Goal: Task Accomplishment & Management: Complete application form

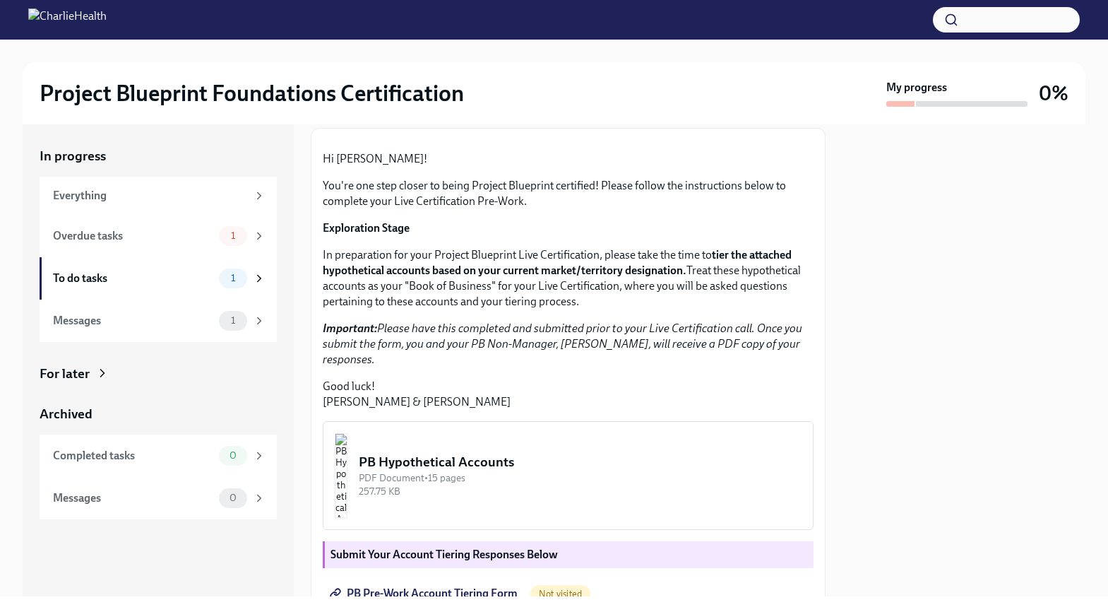
scroll to position [103, 0]
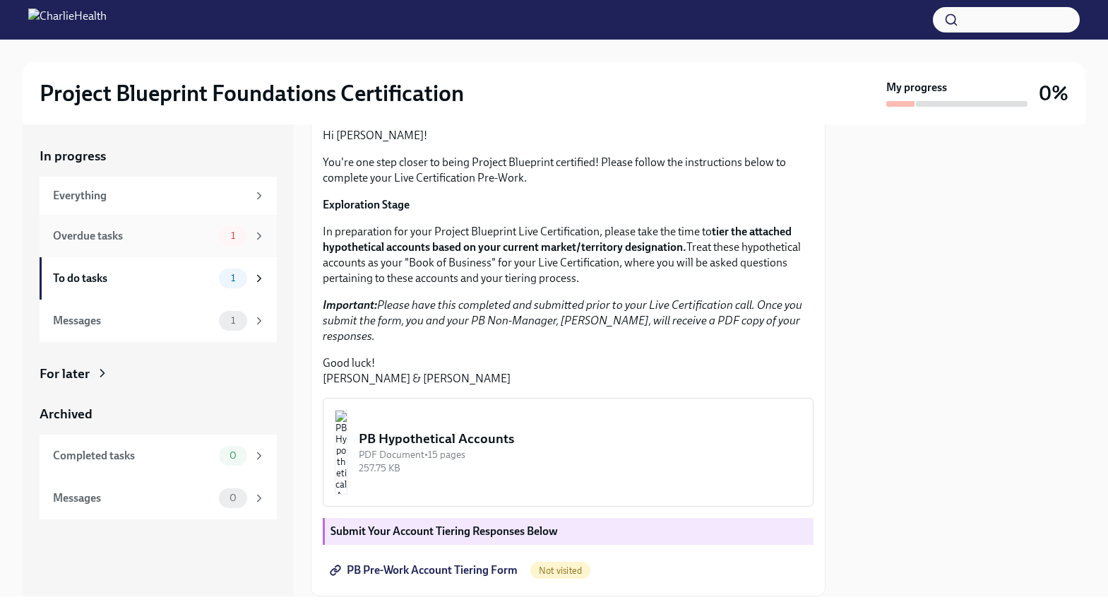
click at [160, 246] on div "Overdue tasks 1" at bounding box center [158, 236] width 237 height 42
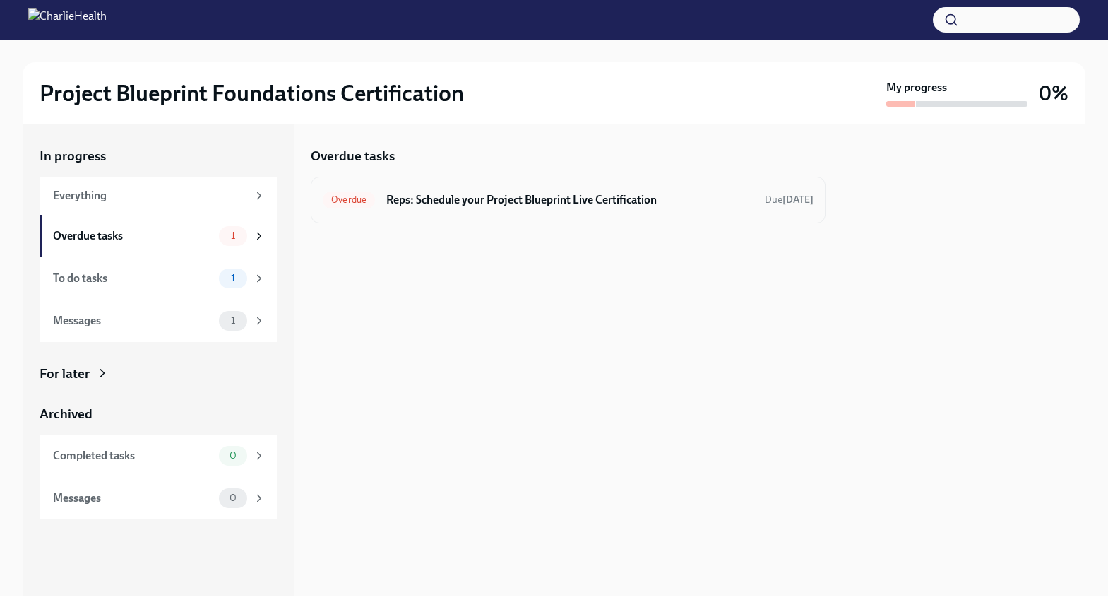
click at [542, 198] on h6 "Reps: Schedule your Project Blueprint Live Certification" at bounding box center [569, 200] width 367 height 16
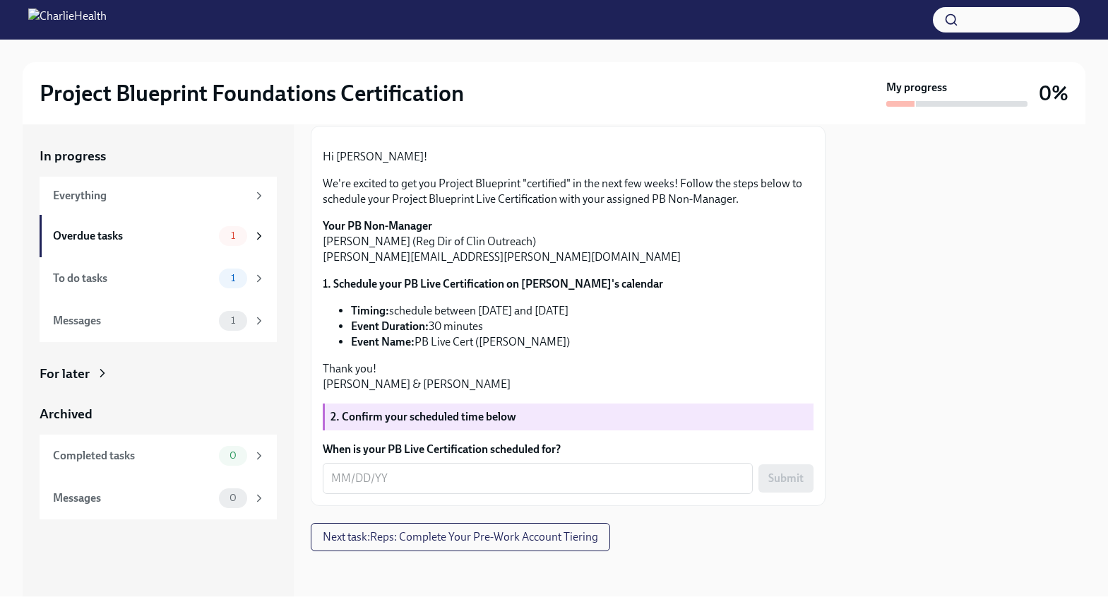
scroll to position [198, 0]
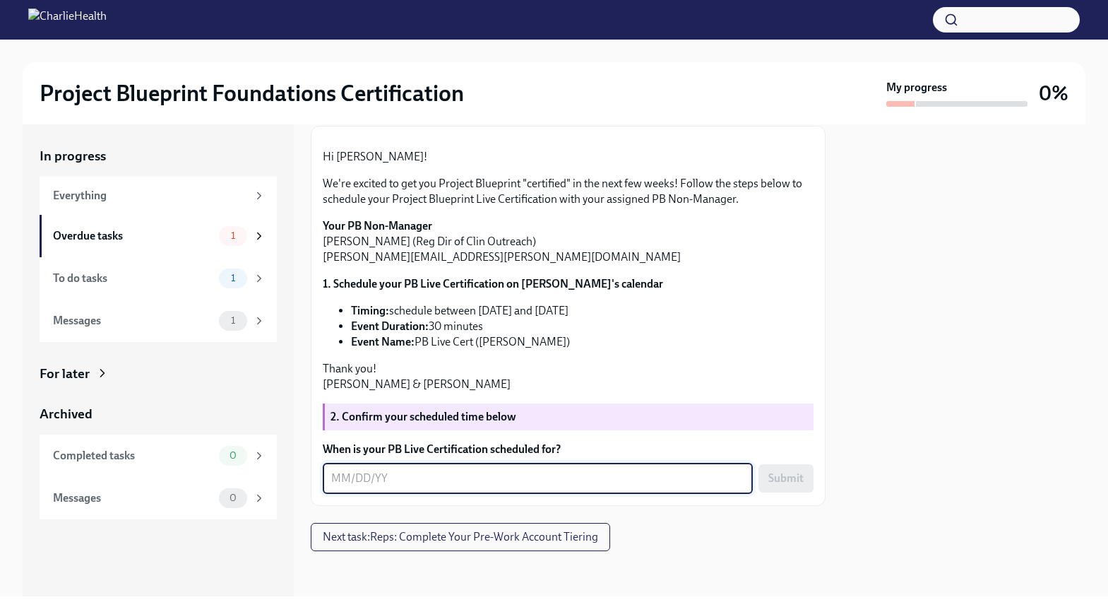
click at [386, 471] on textarea "When is your PB Live Certification scheduled for?" at bounding box center [537, 478] width 413 height 17
type textarea "[DATE]"
click at [783, 477] on span "Submit" at bounding box center [785, 478] width 35 height 14
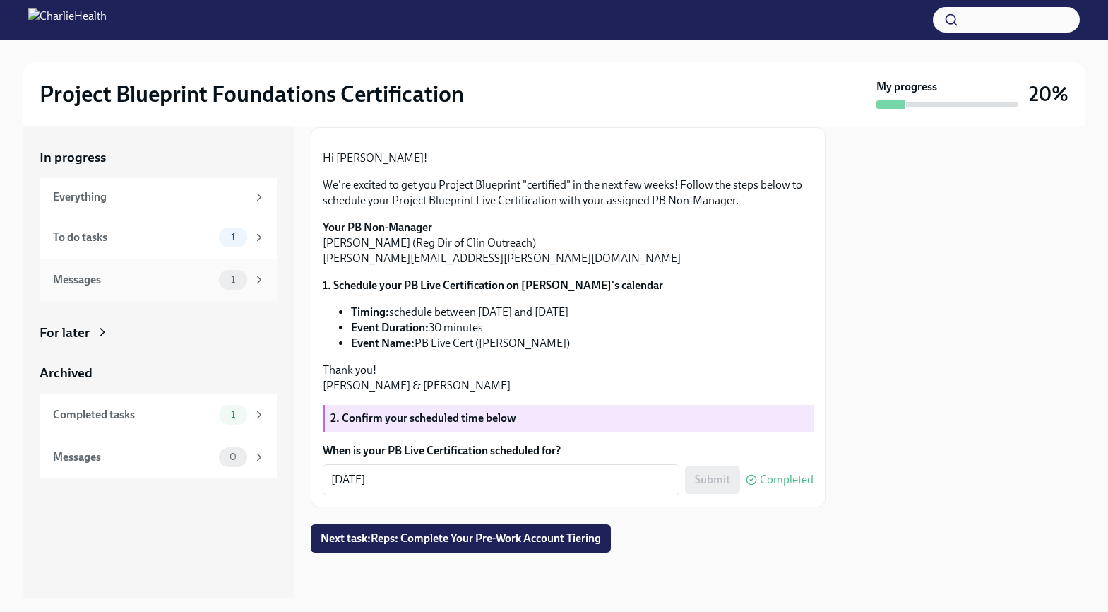
click at [176, 283] on div "Messages" at bounding box center [133, 280] width 160 height 16
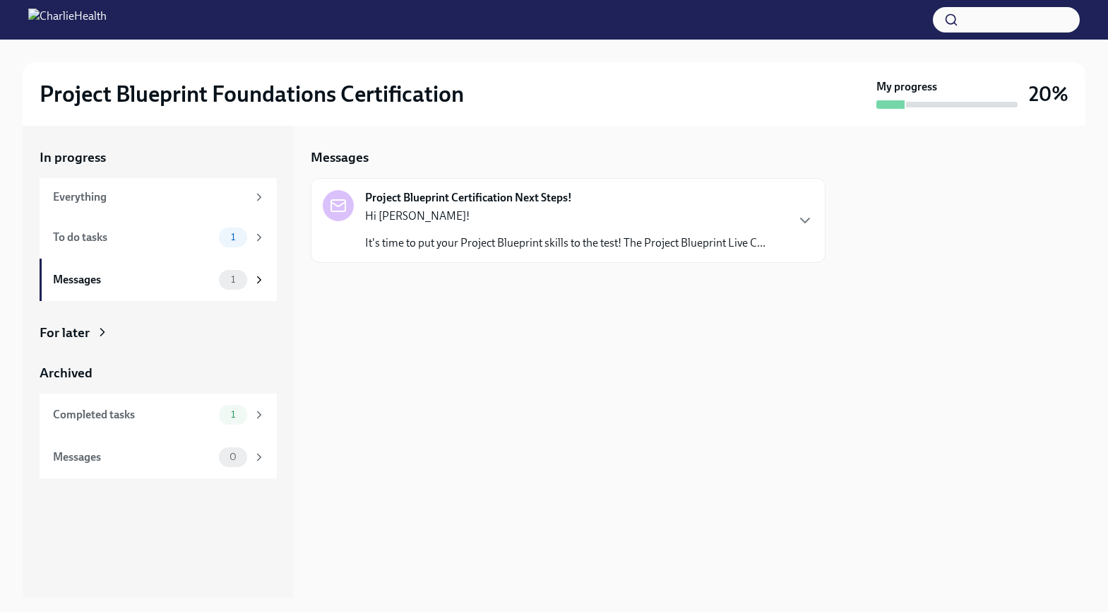
click at [434, 244] on p "It's time to put your Project Blueprint skills to the test! The Project Bluepri…" at bounding box center [565, 243] width 400 height 16
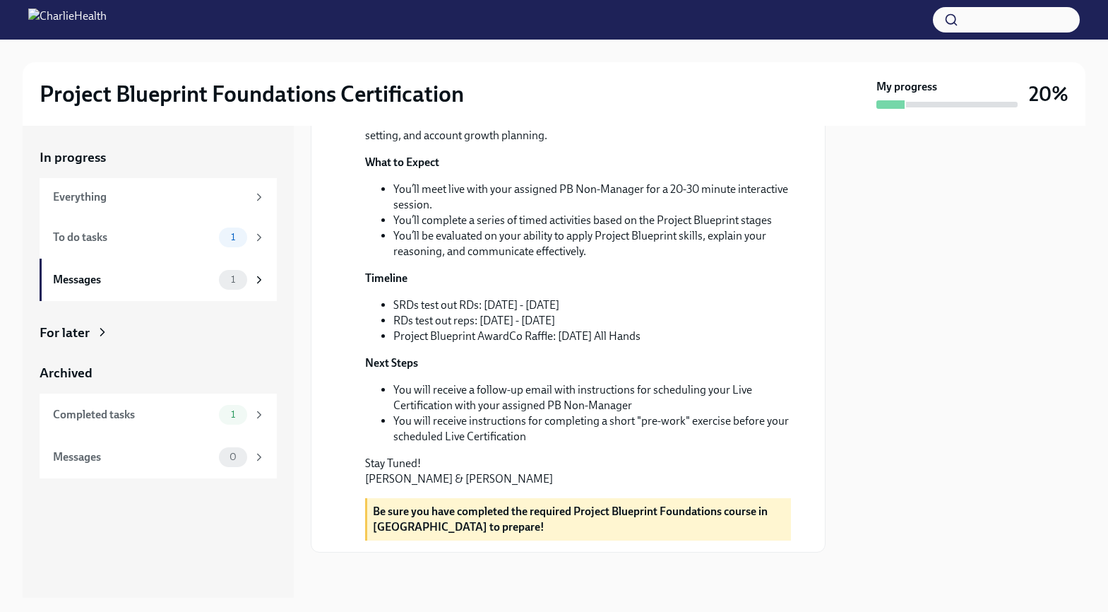
scroll to position [324, 0]
click at [119, 230] on div "To do tasks" at bounding box center [133, 238] width 160 height 16
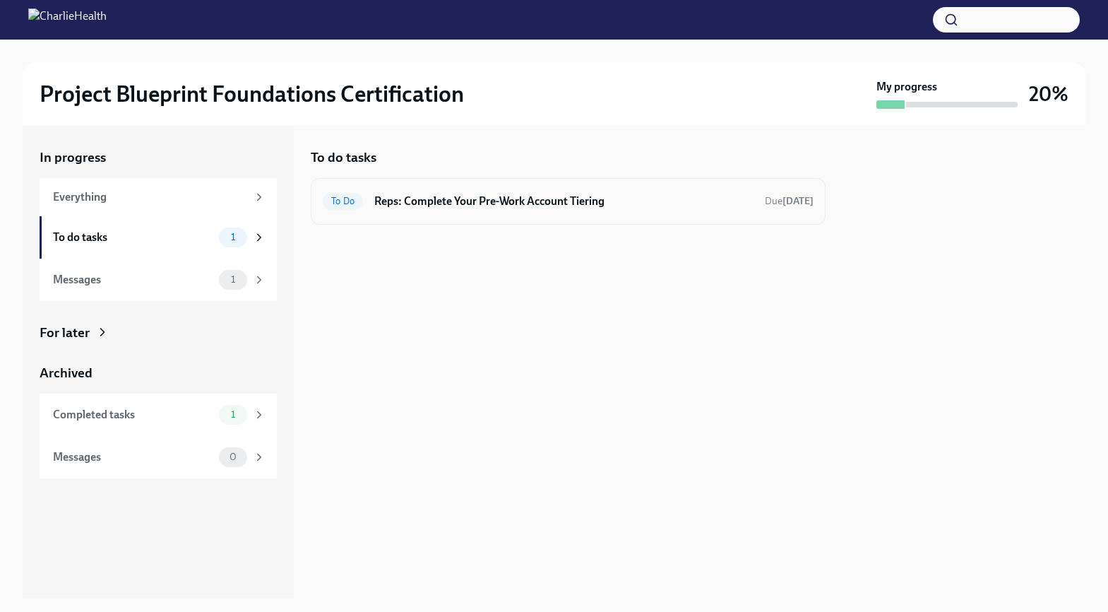
click at [586, 194] on h6 "Reps: Complete Your Pre-Work Account Tiering" at bounding box center [563, 202] width 379 height 16
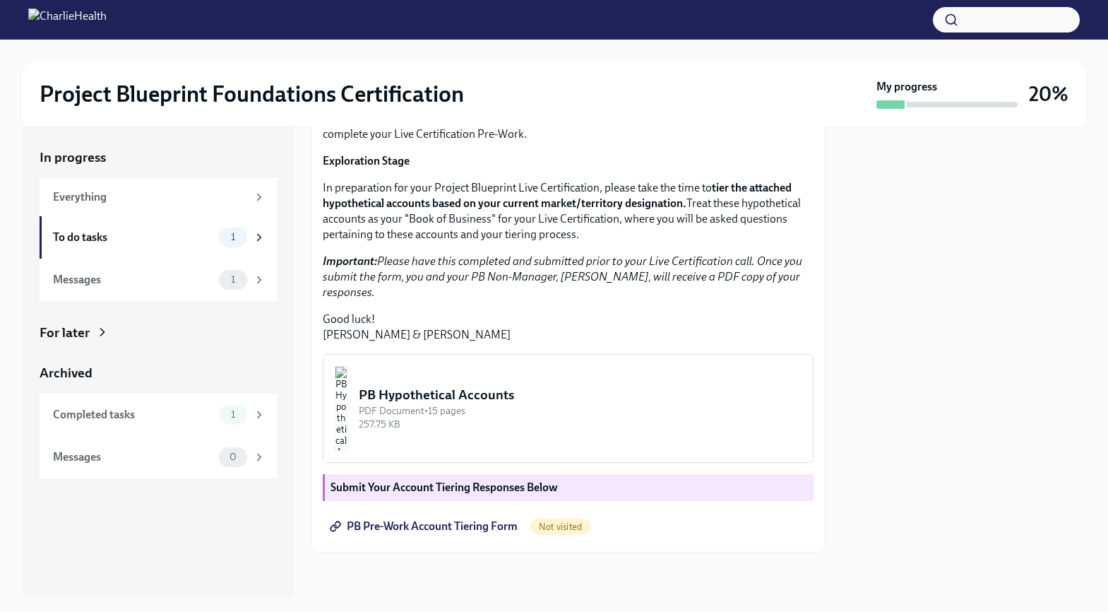
scroll to position [265, 0]
click at [457, 528] on span "PB Pre-Work Account Tiering Form" at bounding box center [425, 526] width 185 height 14
click at [510, 395] on div "PB Hypothetical Accounts" at bounding box center [580, 395] width 443 height 18
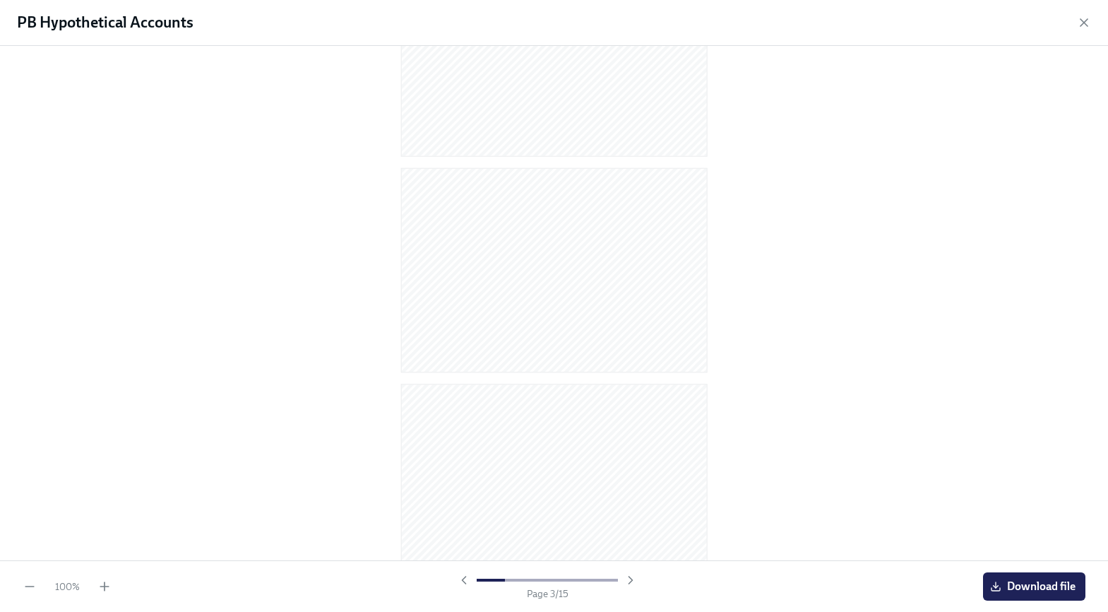
scroll to position [0, 0]
